Goal: Task Accomplishment & Management: Manage account settings

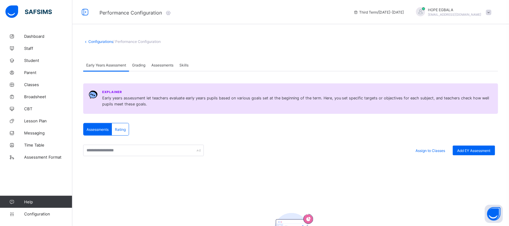
click at [136, 65] on span "Grading" at bounding box center [138, 65] width 13 height 5
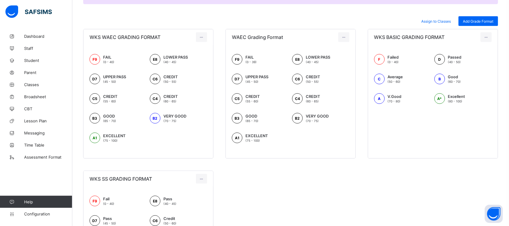
scroll to position [91, 0]
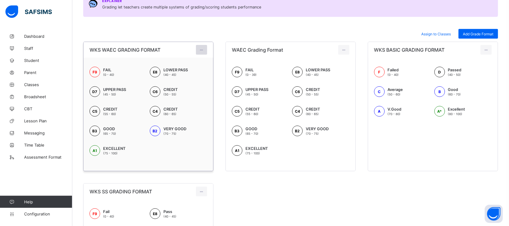
click at [204, 48] on icon at bounding box center [201, 50] width 5 height 5
click at [201, 65] on div "Edit Format" at bounding box center [193, 63] width 24 height 6
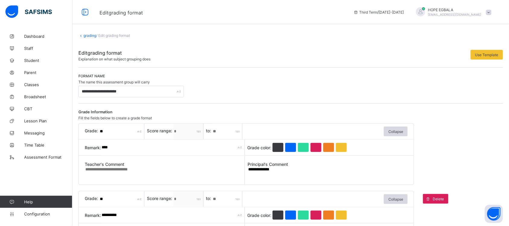
click at [88, 34] on link "grading" at bounding box center [90, 35] width 13 height 5
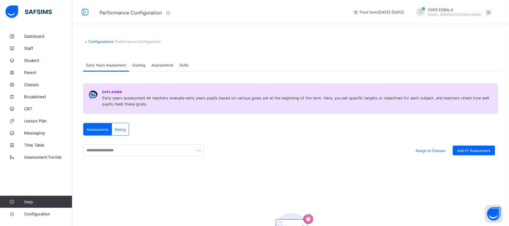
click at [138, 64] on span "Grading" at bounding box center [138, 65] width 13 height 5
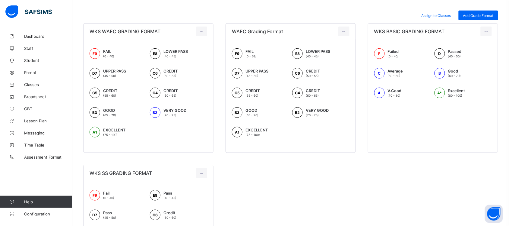
scroll to position [108, 0]
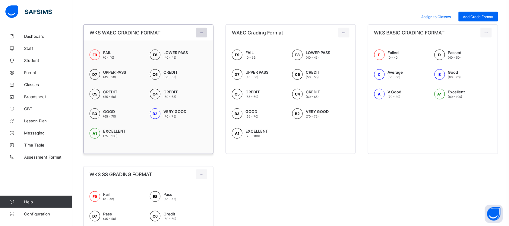
click at [207, 32] on div at bounding box center [201, 33] width 11 height 10
click at [193, 49] on li "Edit Format" at bounding box center [188, 46] width 38 height 11
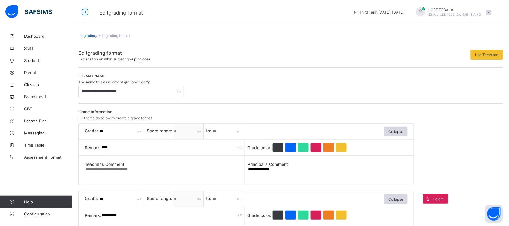
click at [91, 35] on link "grading" at bounding box center [90, 35] width 13 height 5
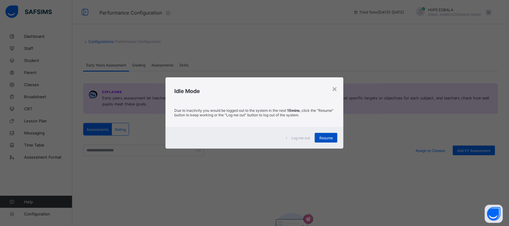
click at [323, 139] on span "Resume" at bounding box center [327, 137] width 14 height 5
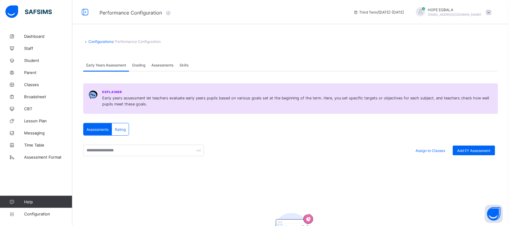
click at [165, 63] on span "Assessments" at bounding box center [162, 65] width 22 height 5
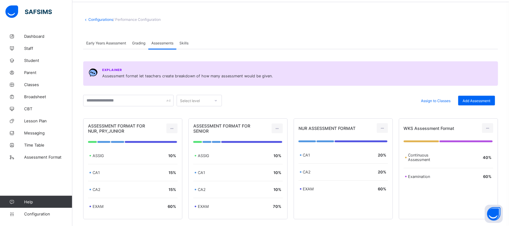
scroll to position [61, 0]
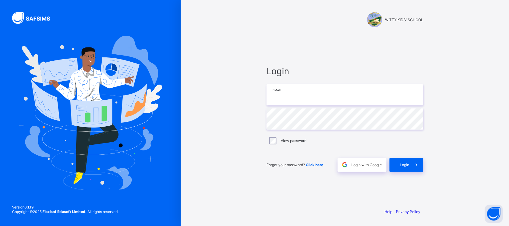
type input "**********"
